Goal: Find contact information

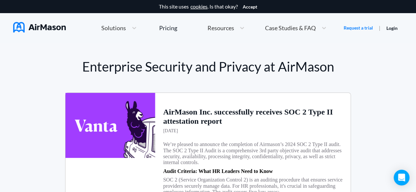
click at [312, 30] on span "Case Studies & FAQ" at bounding box center [290, 28] width 51 height 6
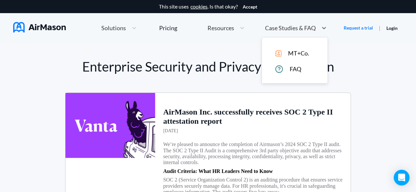
click at [230, 30] on span "Resources" at bounding box center [220, 28] width 27 height 6
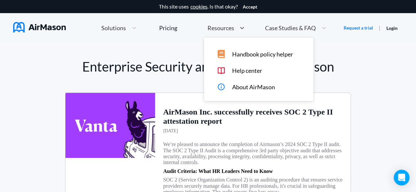
click at [183, 30] on div "Home Employee Handbook Builder Automated Policy Updates Solutions Pricing About…" at bounding box center [213, 28] width 259 height 14
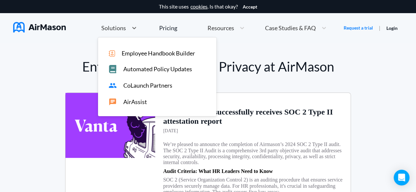
click at [126, 28] on div "Solutions" at bounding box center [113, 28] width 30 height 8
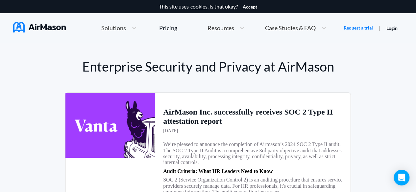
click at [335, 78] on div "Enterprise Security and Privacy at AirMason AirMason Inc. successfully receives…" at bounding box center [207, 176] width 291 height 235
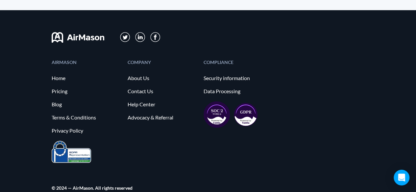
scroll to position [1279, 0]
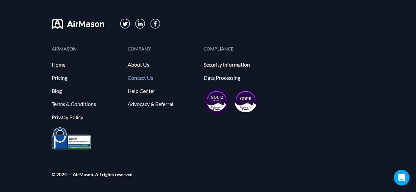
click at [143, 78] on link "Contact Us" at bounding box center [161, 78] width 69 height 6
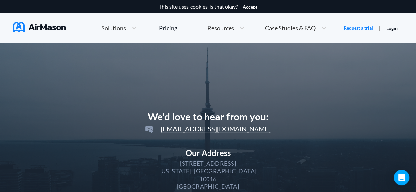
scroll to position [197, 0]
